Goal: Task Accomplishment & Management: Use online tool/utility

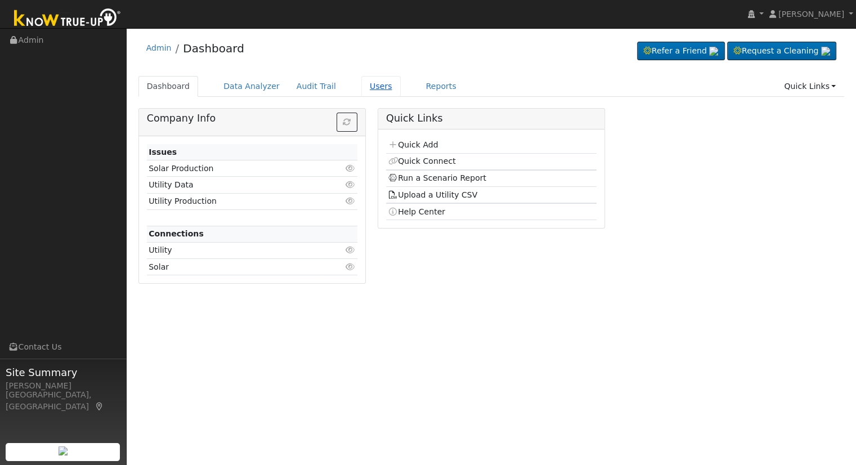
click at [363, 96] on link "Users" at bounding box center [380, 86] width 39 height 21
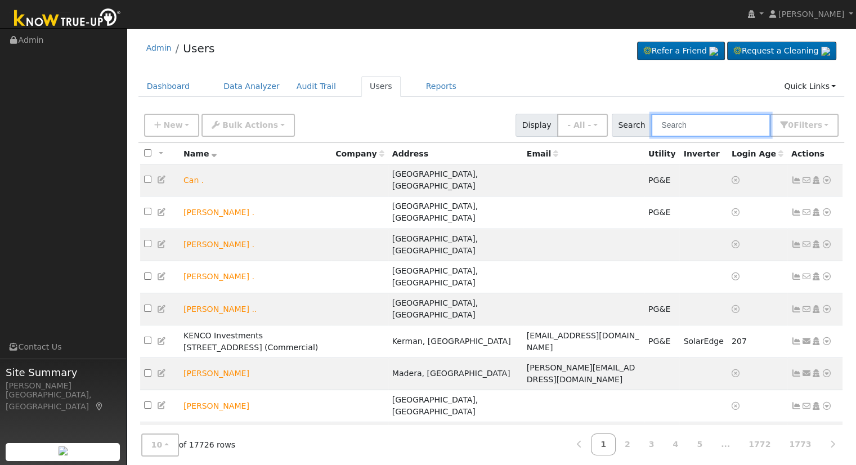
click at [703, 128] on input "text" at bounding box center [710, 125] width 119 height 23
click at [683, 126] on input "text" at bounding box center [710, 125] width 119 height 23
type input "N"
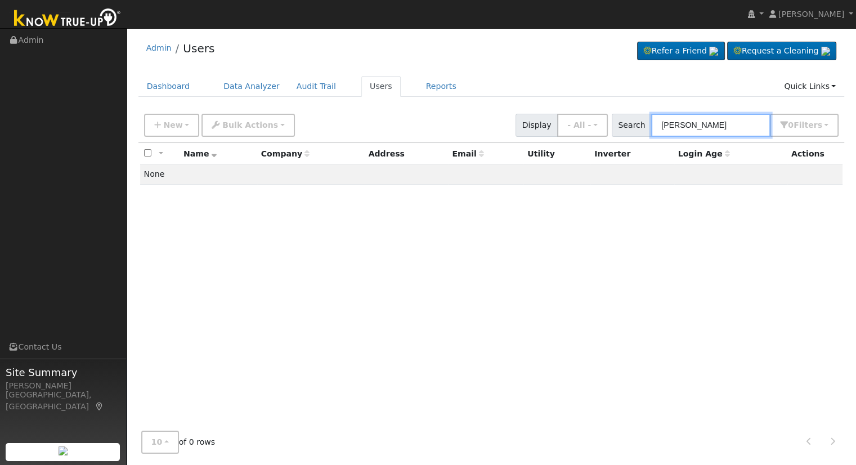
click at [718, 122] on input "Andy Pennebaker" at bounding box center [710, 125] width 119 height 23
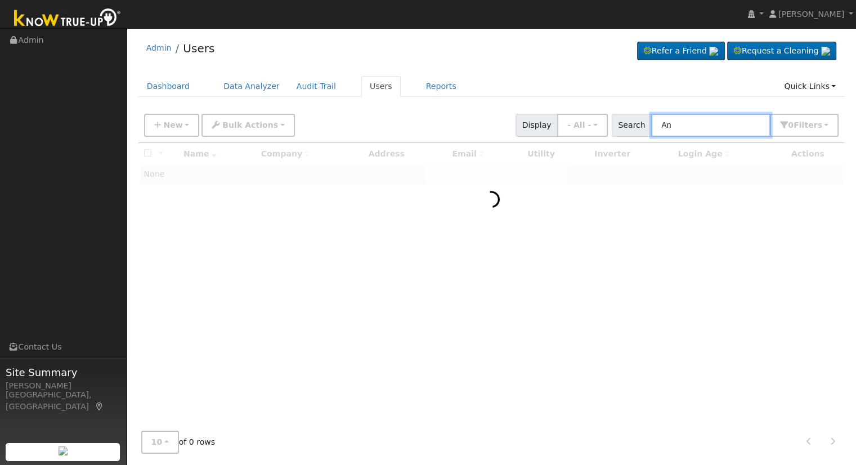
type input "A"
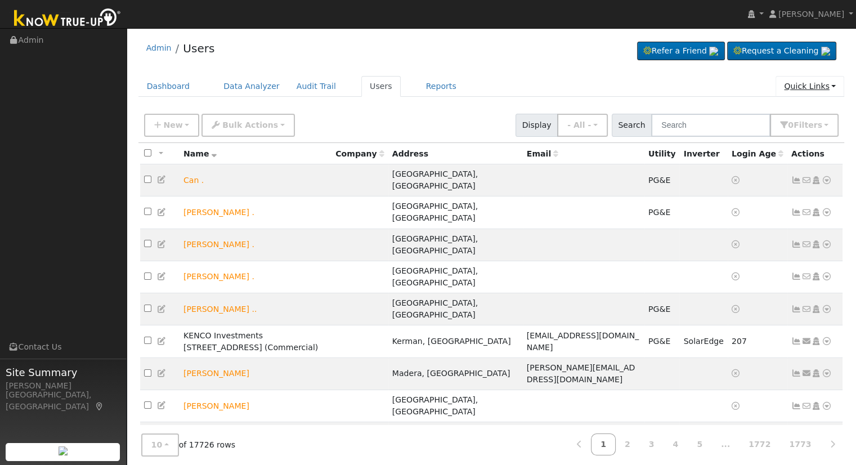
click at [815, 90] on link "Quick Links" at bounding box center [810, 86] width 69 height 21
click at [785, 123] on link "Quick Connect" at bounding box center [787, 126] width 114 height 16
click at [171, 124] on span "New" at bounding box center [172, 124] width 19 height 9
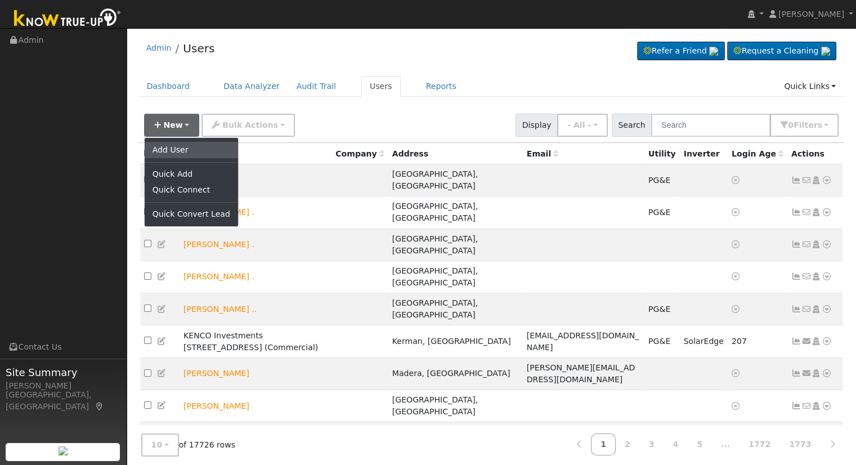
click at [180, 147] on link "Add User" at bounding box center [191, 150] width 93 height 16
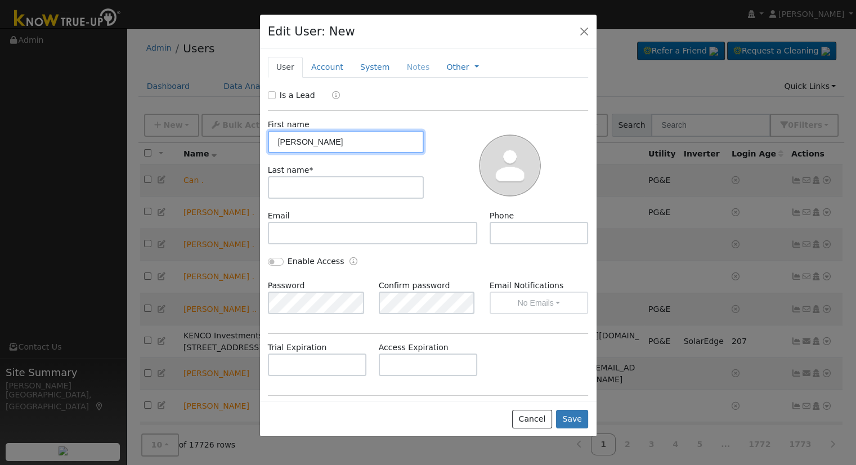
type input "[PERSON_NAME]"
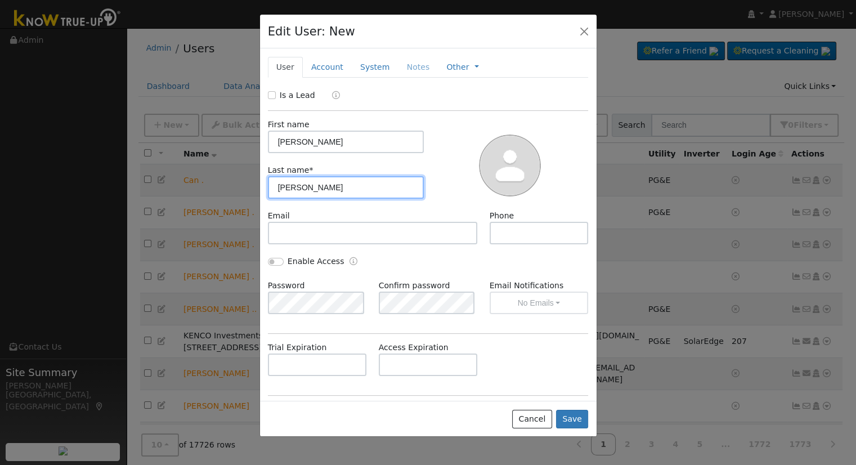
type input "Pennebaker"
click at [266, 97] on div "Is a Lead" at bounding box center [428, 96] width 333 height 13
click at [271, 96] on input "Is a Lead" at bounding box center [272, 95] width 8 height 8
checkbox input "true"
click at [567, 418] on button "Save" at bounding box center [572, 419] width 33 height 19
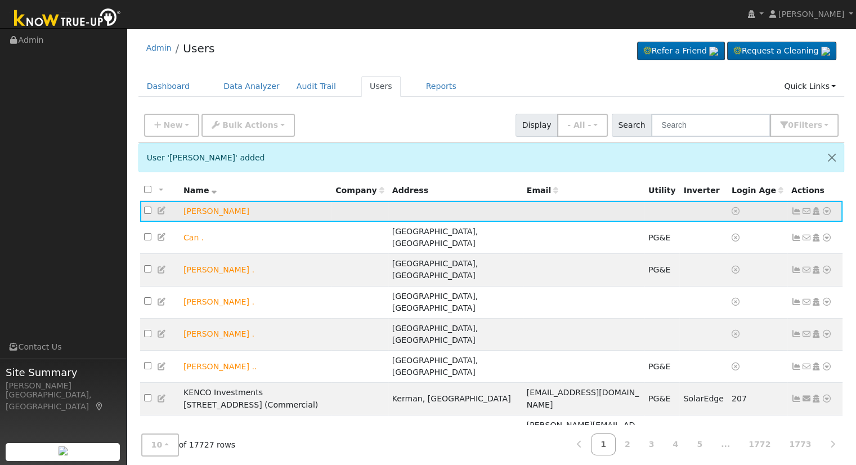
click at [824, 213] on icon at bounding box center [827, 211] width 10 height 8
click at [717, 293] on link "Utility" at bounding box center [710, 296] width 78 height 16
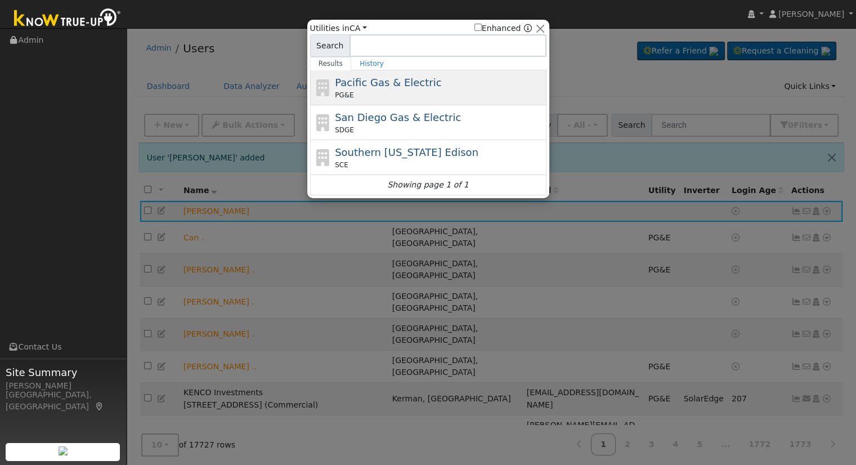
click at [460, 105] on div "Pacific Gas & Electric PG&E" at bounding box center [428, 122] width 236 height 35
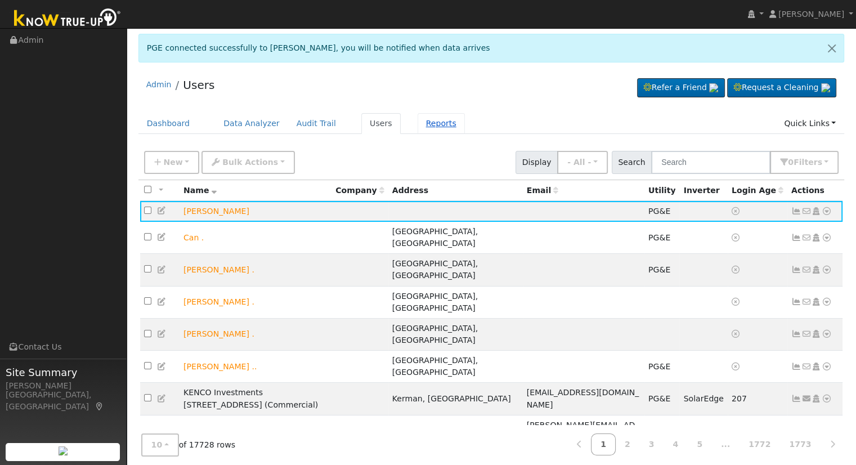
click at [418, 123] on link "Reports" at bounding box center [441, 123] width 47 height 21
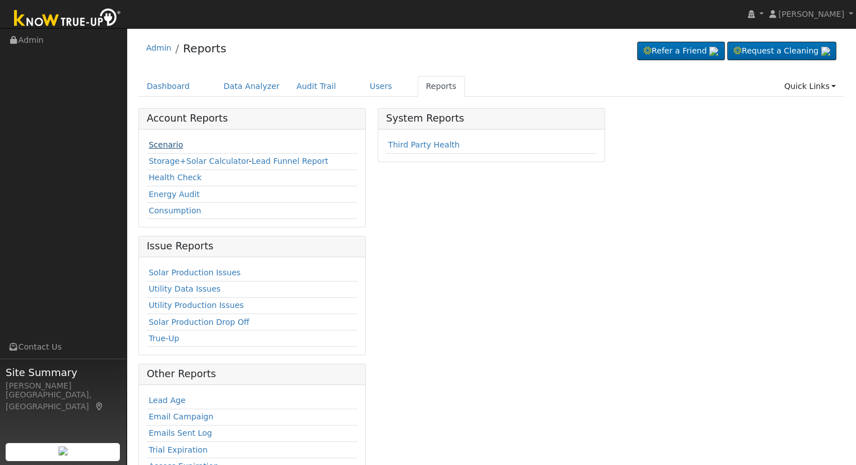
click at [171, 145] on link "Scenario" at bounding box center [166, 144] width 34 height 9
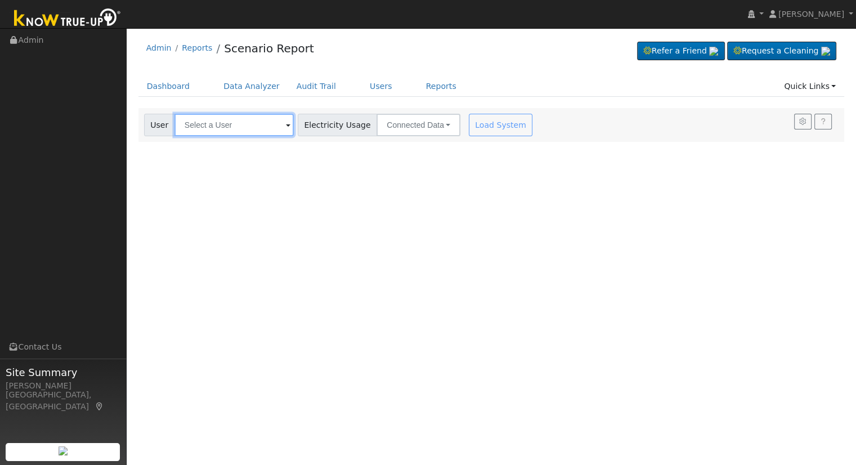
click at [239, 126] on input "text" at bounding box center [234, 125] width 119 height 23
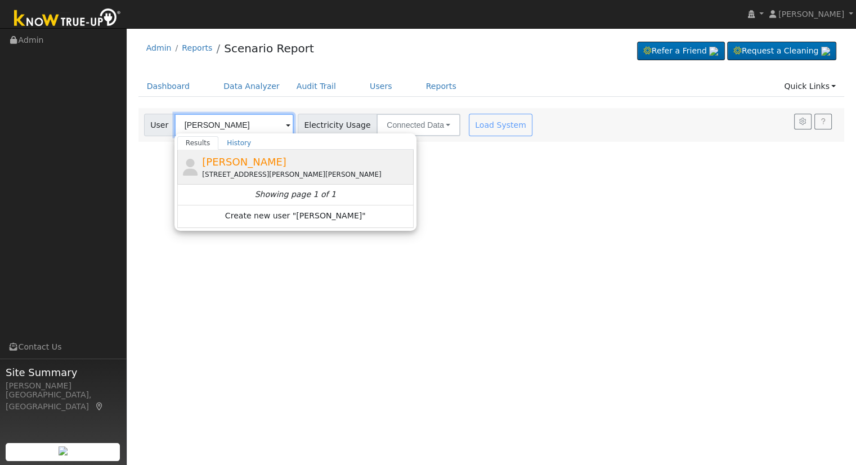
type input "[PERSON_NAME]"
click at [286, 167] on div "[PERSON_NAME] [STREET_ADDRESS][PERSON_NAME][PERSON_NAME]" at bounding box center [306, 166] width 209 height 25
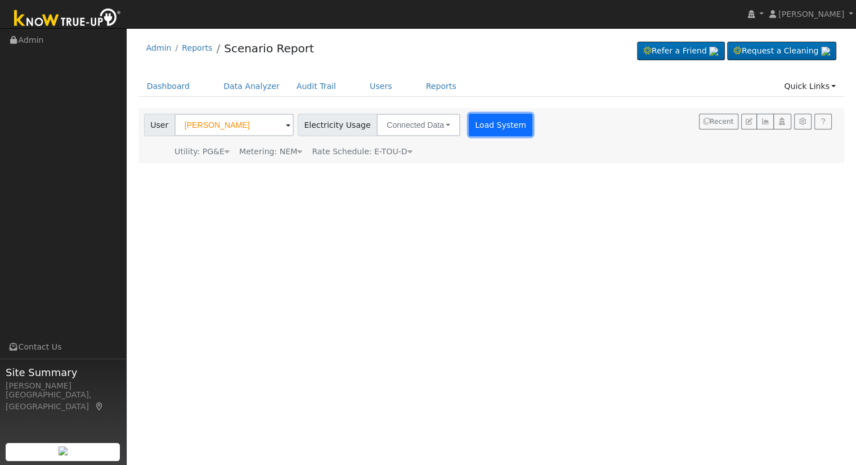
click at [475, 127] on button "Load System" at bounding box center [501, 125] width 64 height 23
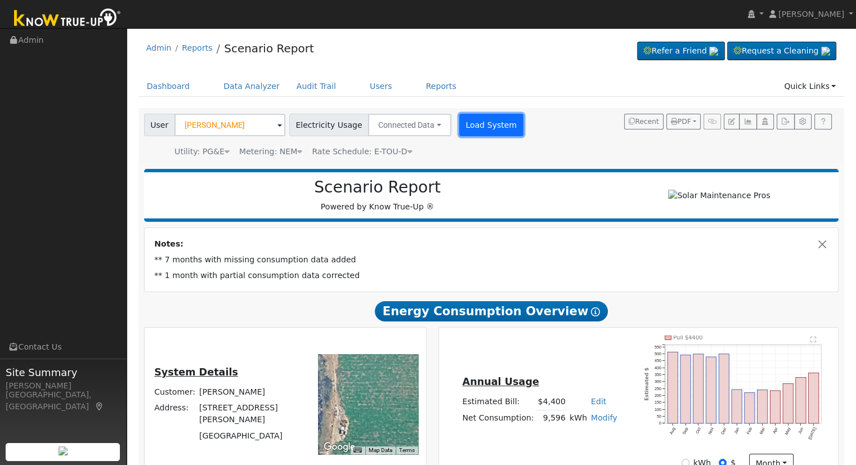
click at [474, 120] on button "Load System" at bounding box center [491, 125] width 64 height 23
